Goal: Task Accomplishment & Management: Manage account settings

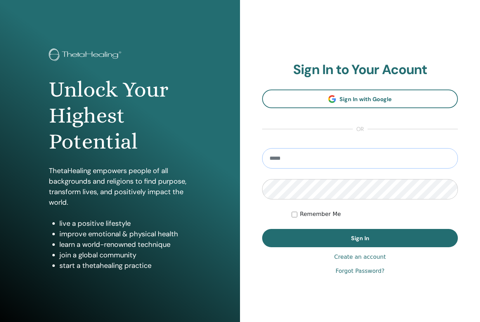
type input "**********"
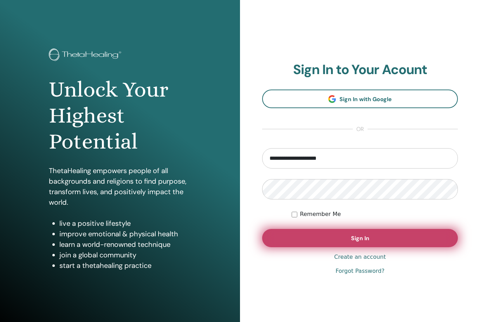
click at [295, 233] on button "Sign In" at bounding box center [360, 238] width 196 height 18
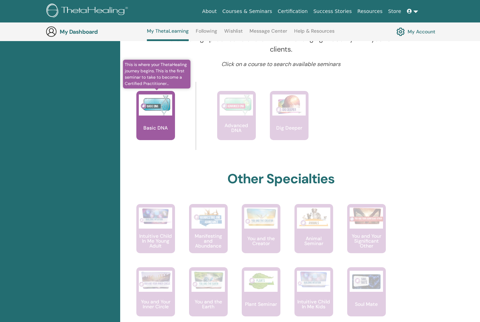
scroll to position [267, 0]
click at [158, 106] on img at bounding box center [155, 104] width 33 height 21
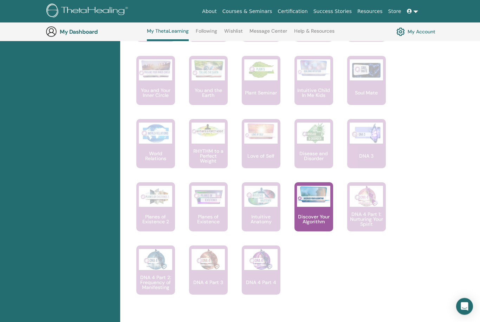
scroll to position [415, 0]
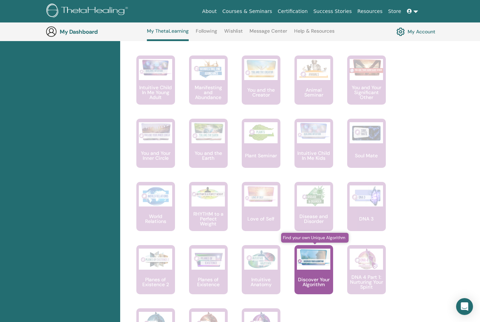
click at [308, 256] on img at bounding box center [313, 257] width 33 height 17
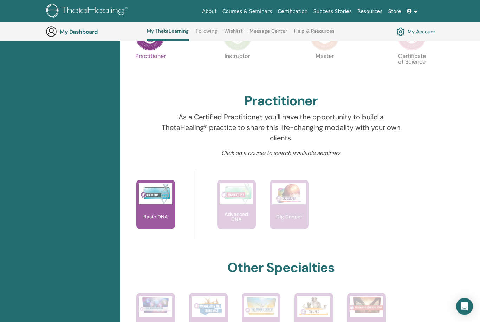
scroll to position [186, 0]
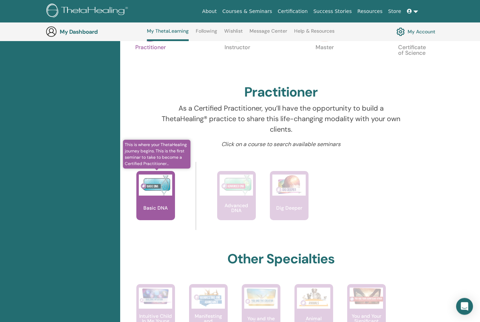
click at [167, 197] on div "Basic DNA" at bounding box center [155, 195] width 39 height 49
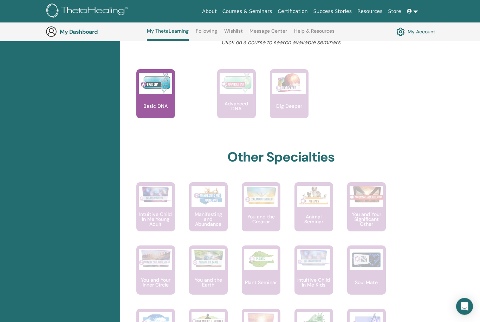
scroll to position [289, 0]
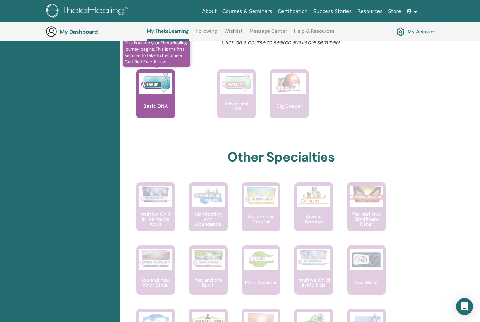
click at [152, 108] on p "Basic DNA" at bounding box center [155, 106] width 30 height 5
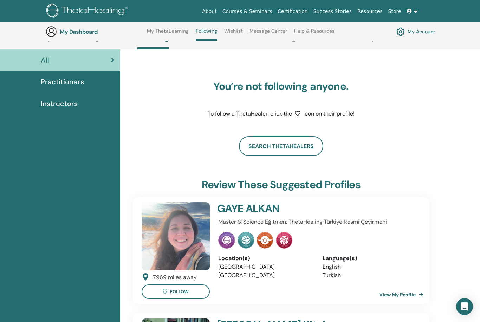
scroll to position [37, 0]
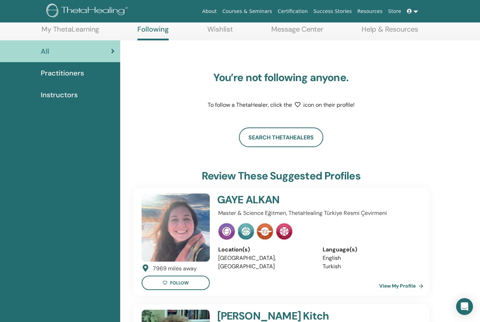
click at [85, 77] on div "Practitioners" at bounding box center [60, 73] width 109 height 11
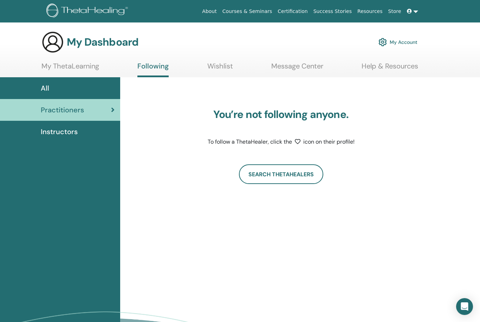
click at [67, 132] on span "Instructors" at bounding box center [59, 131] width 37 height 11
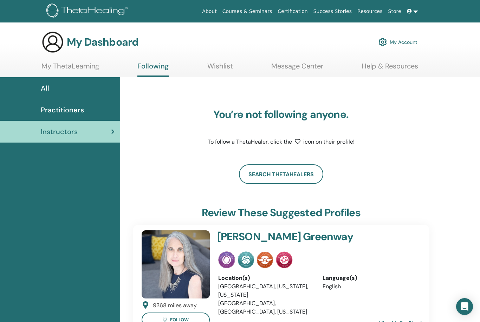
click at [71, 111] on span "Practitioners" at bounding box center [62, 110] width 43 height 11
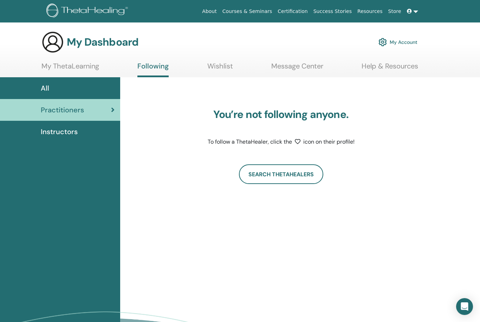
click at [71, 72] on link "My ThetaLearning" at bounding box center [70, 69] width 58 height 14
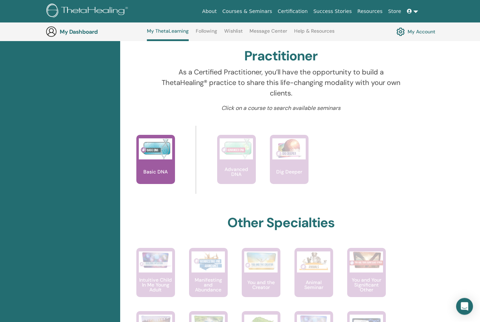
scroll to position [224, 0]
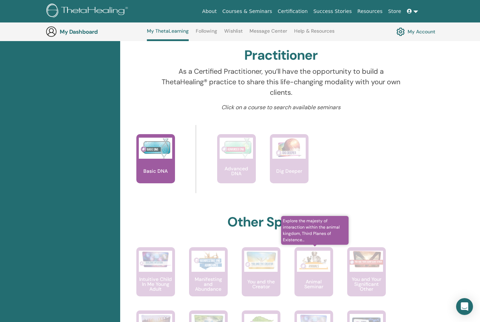
click at [308, 276] on div "Animal Seminar" at bounding box center [313, 271] width 39 height 49
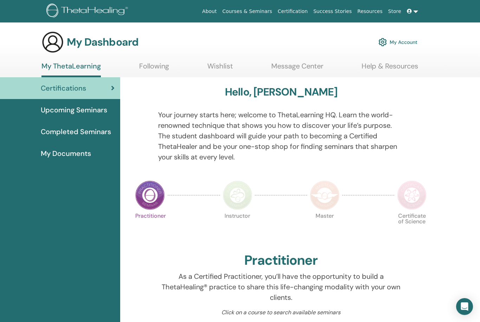
click at [414, 14] on link at bounding box center [412, 11] width 17 height 13
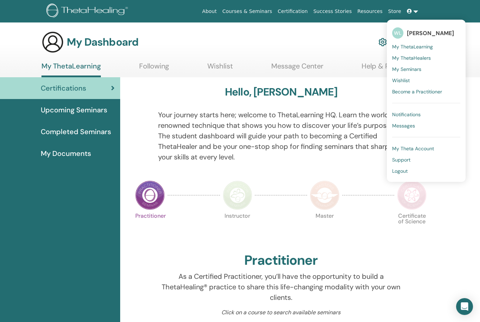
click at [425, 91] on span "Become a Practitioner" at bounding box center [417, 91] width 50 height 6
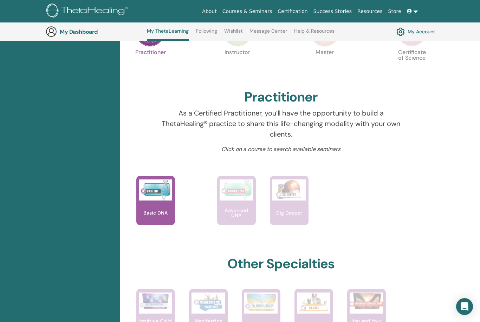
scroll to position [209, 0]
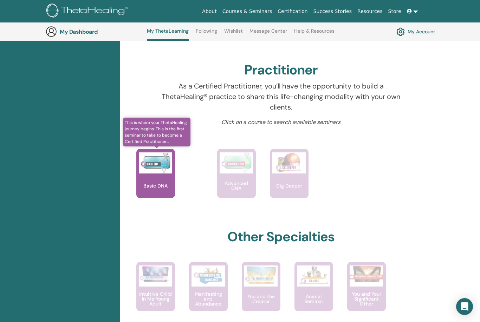
click at [163, 168] on img at bounding box center [155, 162] width 33 height 21
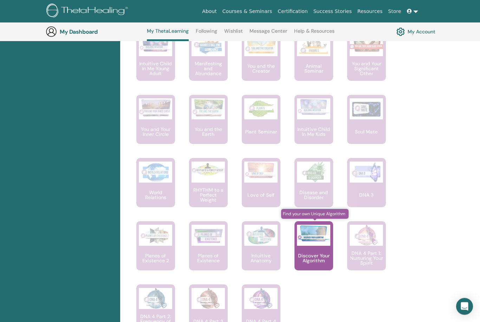
scroll to position [439, 0]
click at [316, 260] on p "Discover Your Algorithm" at bounding box center [313, 258] width 39 height 10
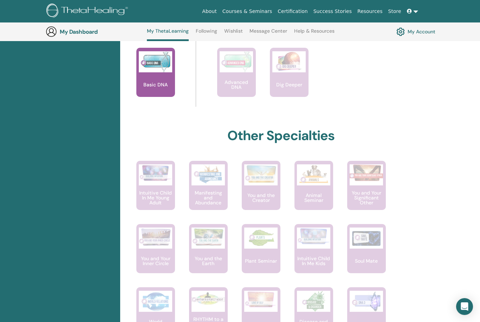
scroll to position [310, 0]
click at [419, 34] on link "My Account" at bounding box center [415, 32] width 39 height 12
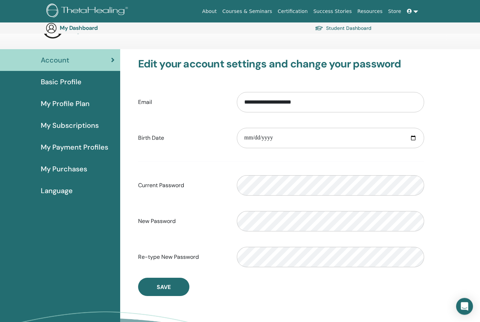
scroll to position [0, 0]
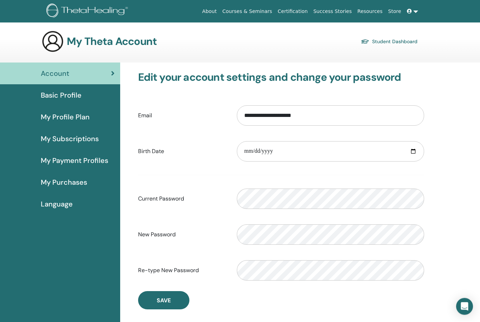
click at [85, 101] on link "Basic Profile" at bounding box center [60, 96] width 120 height 22
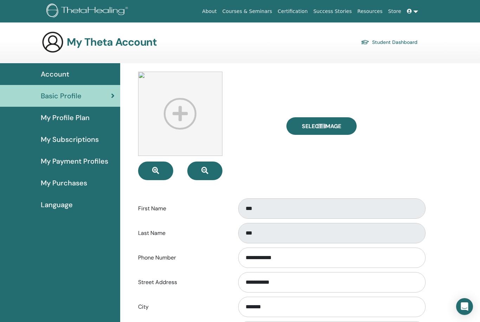
click at [77, 119] on span "My Profile Plan" at bounding box center [65, 117] width 49 height 11
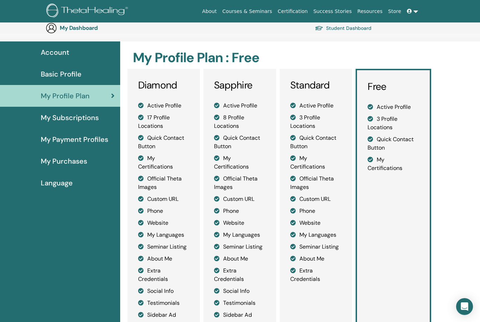
scroll to position [33, 0]
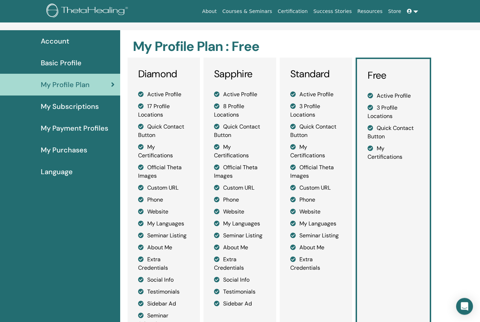
click at [86, 107] on span "My Subscriptions" at bounding box center [70, 106] width 58 height 11
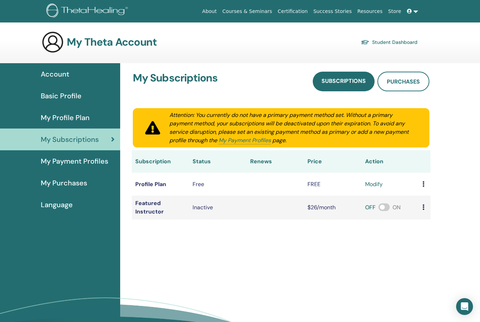
click at [73, 162] on span "My Payment Profiles" at bounding box center [74, 161] width 67 height 11
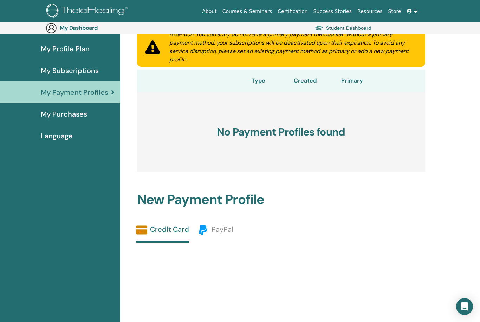
scroll to position [101, 0]
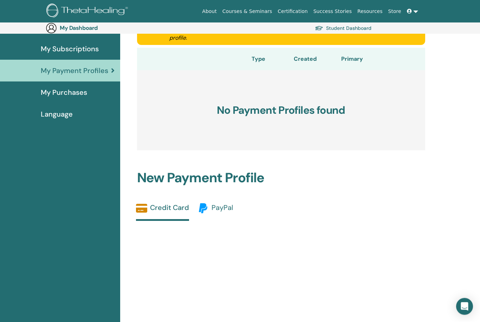
click at [224, 210] on span "PayPal" at bounding box center [221, 207] width 21 height 9
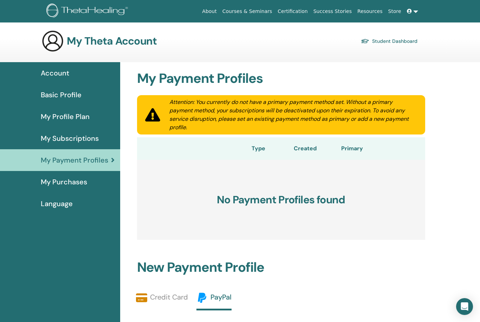
scroll to position [1, 0]
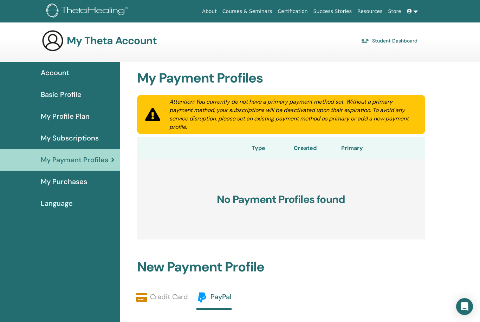
click at [86, 200] on div "Language" at bounding box center [60, 203] width 109 height 11
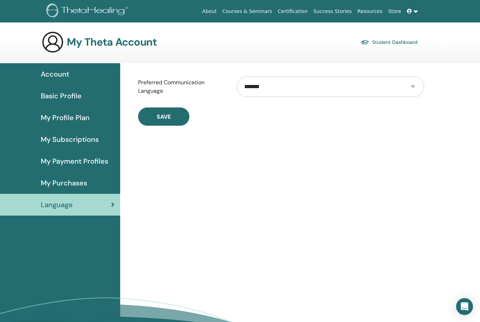
click at [85, 187] on span "My Purchases" at bounding box center [64, 183] width 46 height 11
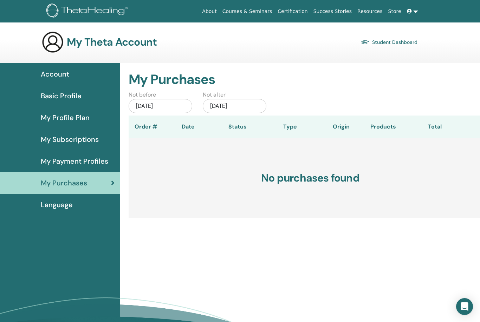
click at [88, 167] on link "My Payment Profiles" at bounding box center [60, 161] width 120 height 22
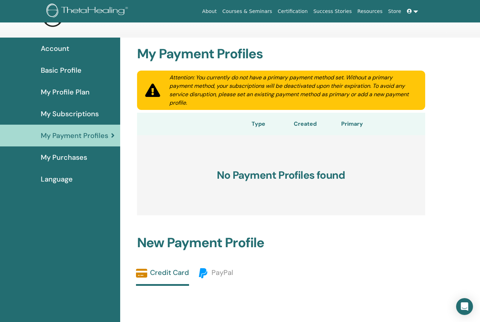
scroll to position [24, 0]
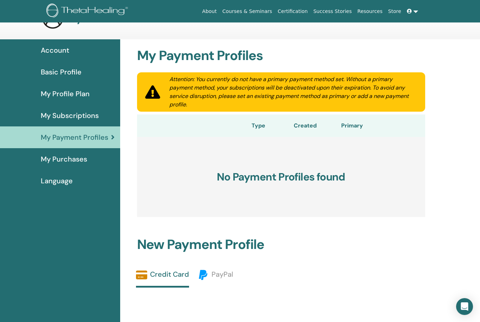
click at [414, 9] on link at bounding box center [412, 11] width 17 height 13
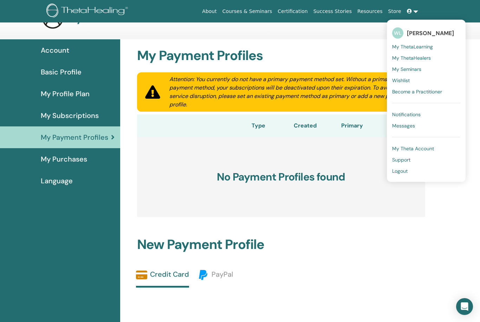
click at [378, 45] on div "My Payment Profiles Attention: You currently do not have a primary payment meth…" at bounding box center [281, 279] width 314 height 481
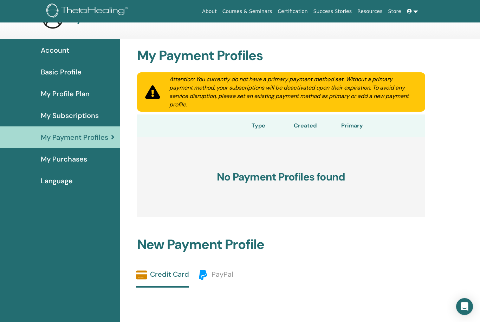
click at [64, 54] on span "Account" at bounding box center [55, 50] width 28 height 11
